Goal: Check status: Check status

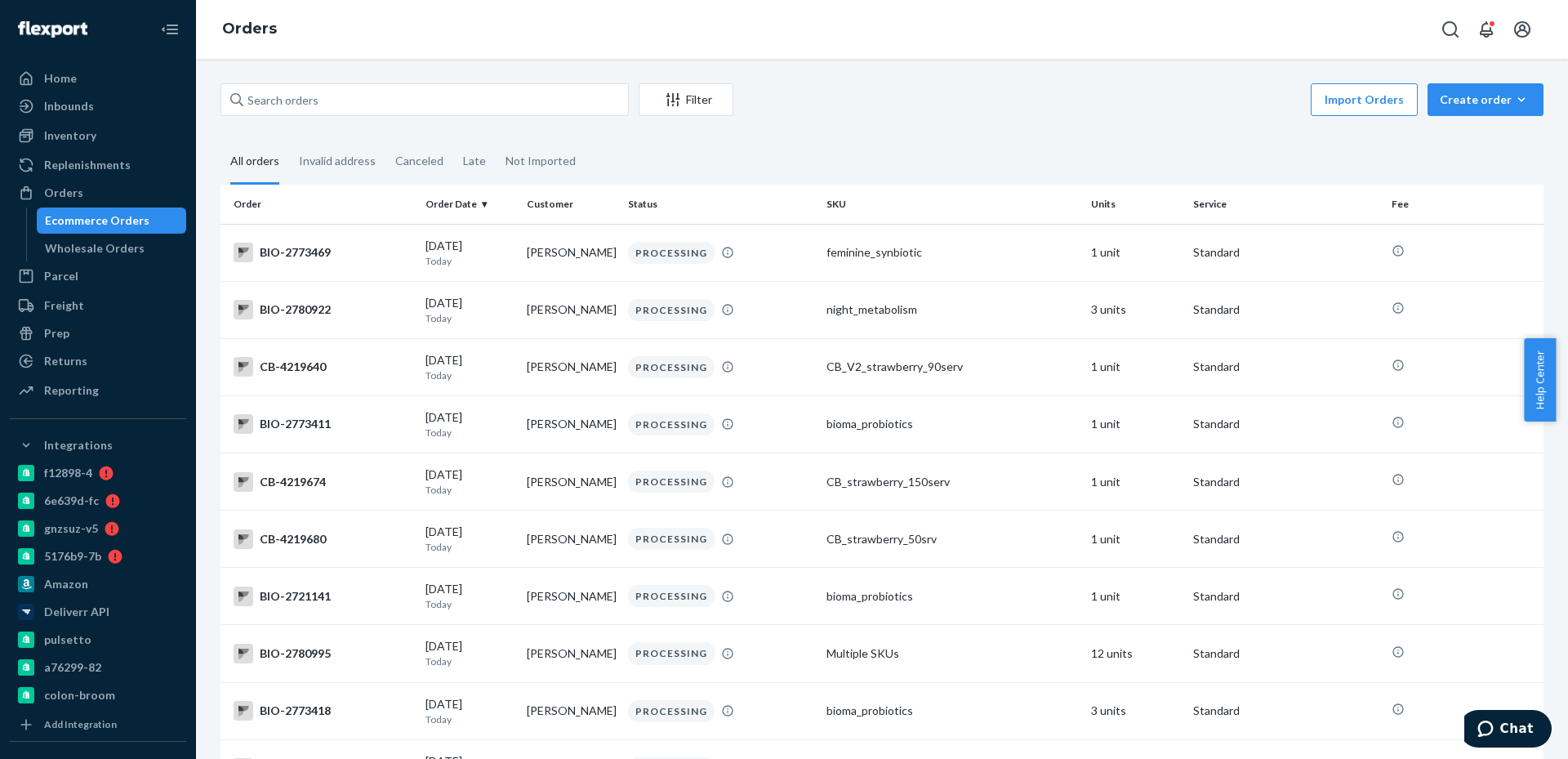
click at [444, 80] on div "Filter Import Orders Create order Ecommerce order Removal order All orders Inva…" at bounding box center [881, 409] width 1372 height 700
click at [444, 97] on input "text" at bounding box center [425, 100] width 409 height 33
paste input "2767606"
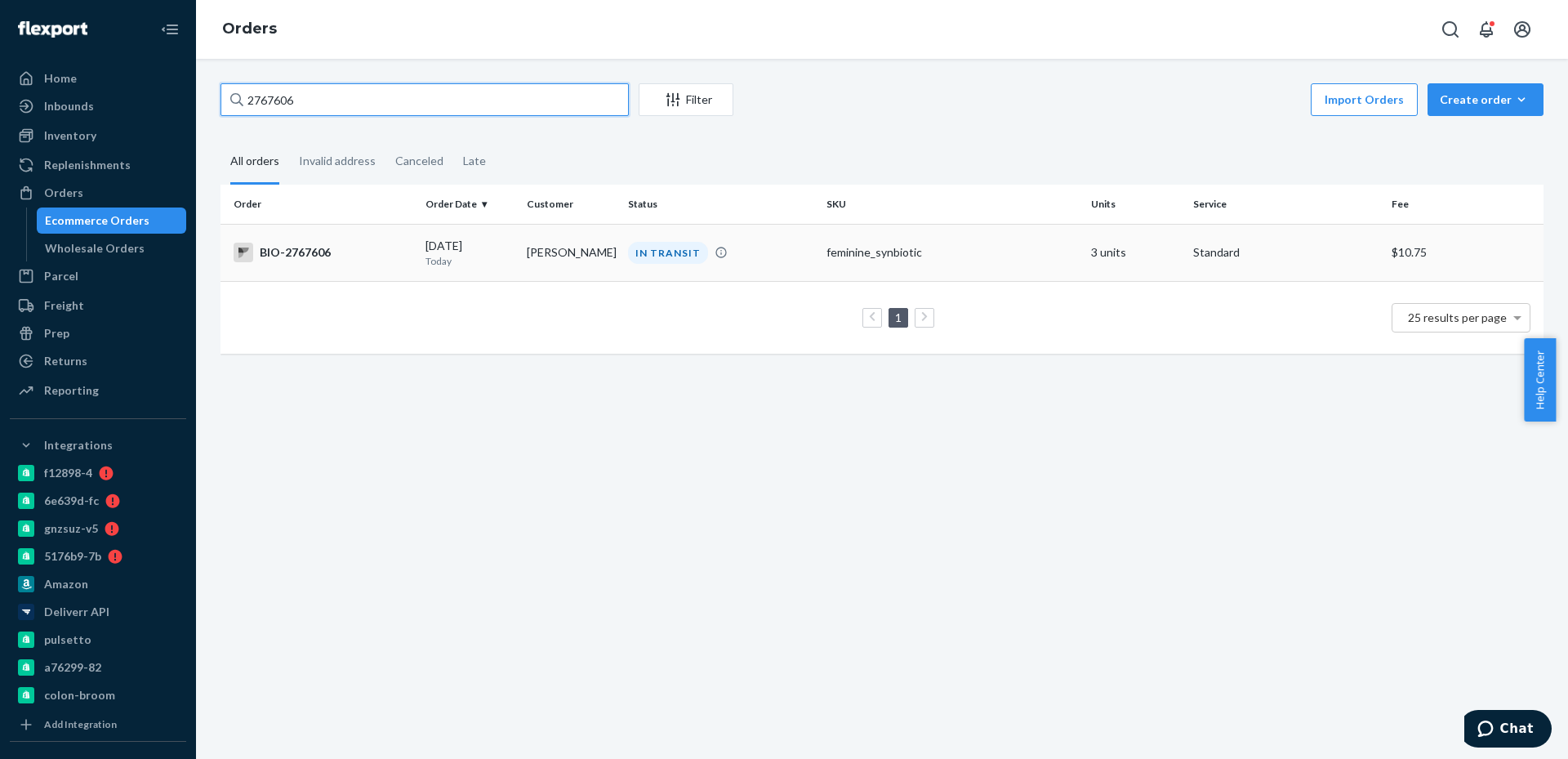
type input "2767606"
click at [532, 244] on td "[PERSON_NAME]" at bounding box center [572, 252] width 102 height 58
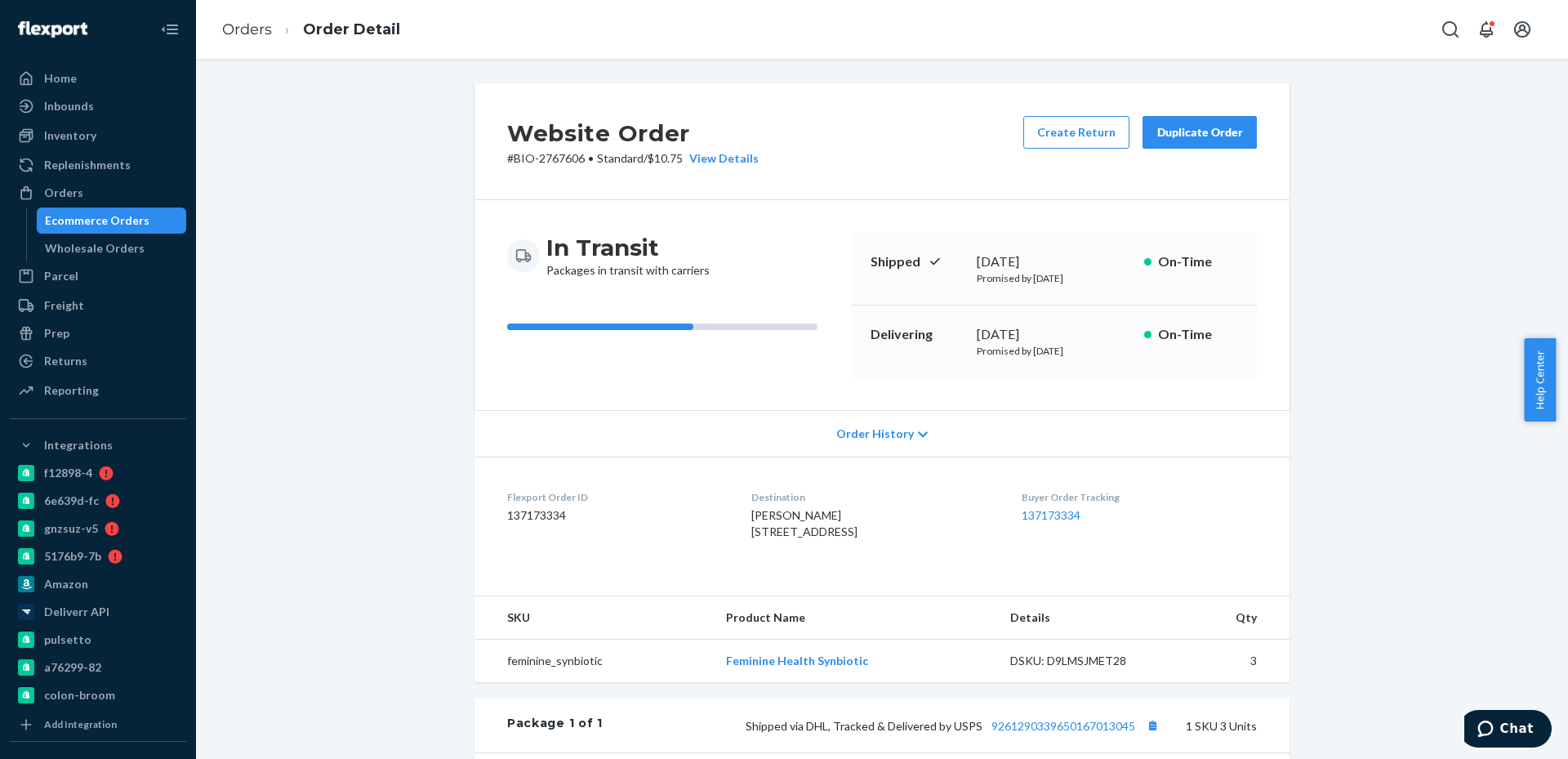
scroll to position [246, 0]
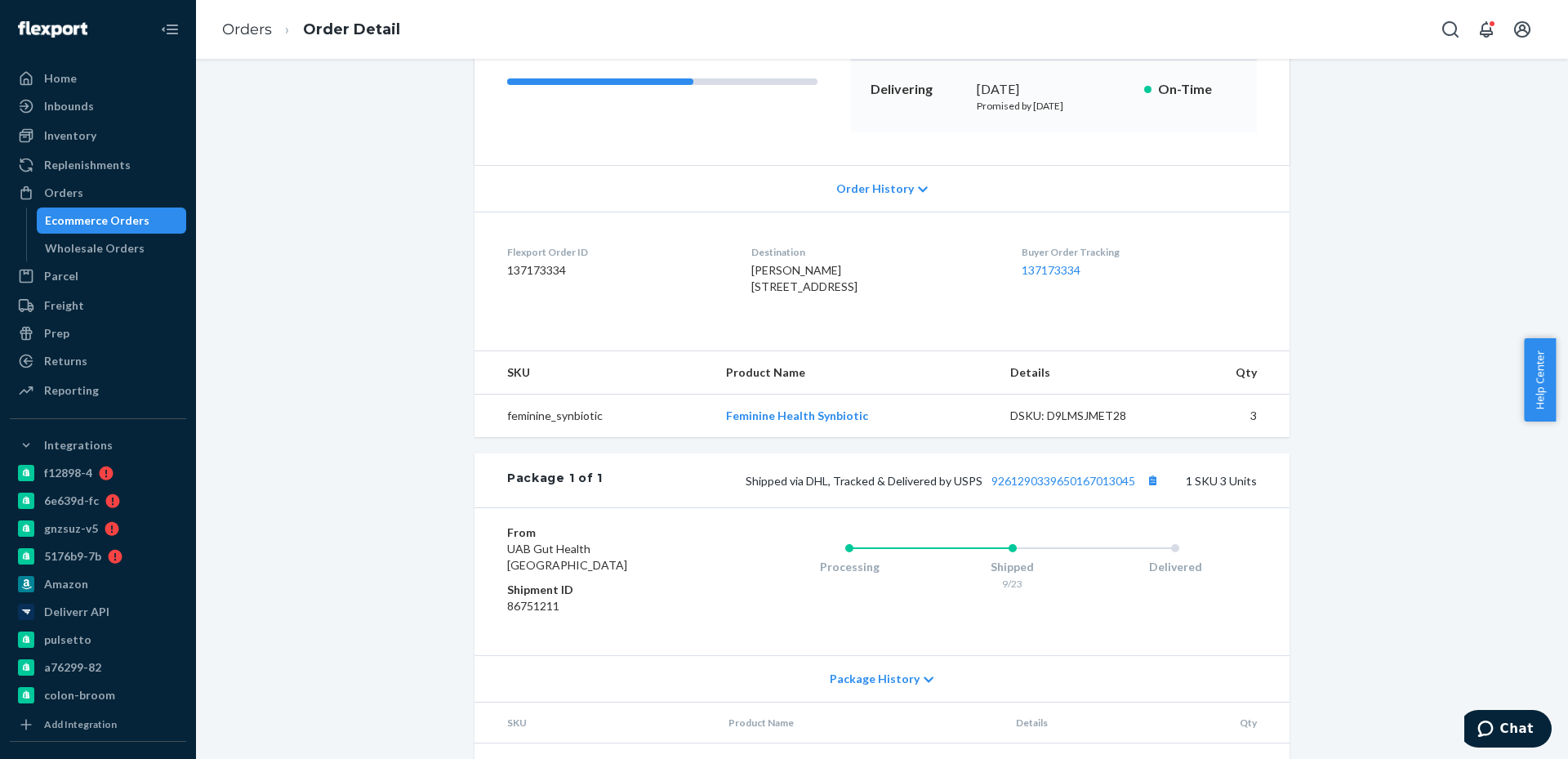
click at [1066, 500] on div "Package 1 of 1 Shipped via DHL, Tracked & Delivered by USPS 9261290339650167013…" at bounding box center [882, 481] width 815 height 54
click at [1061, 488] on link "9261290339650167013045" at bounding box center [1064, 481] width 144 height 13
